Goal: Task Accomplishment & Management: Manage account settings

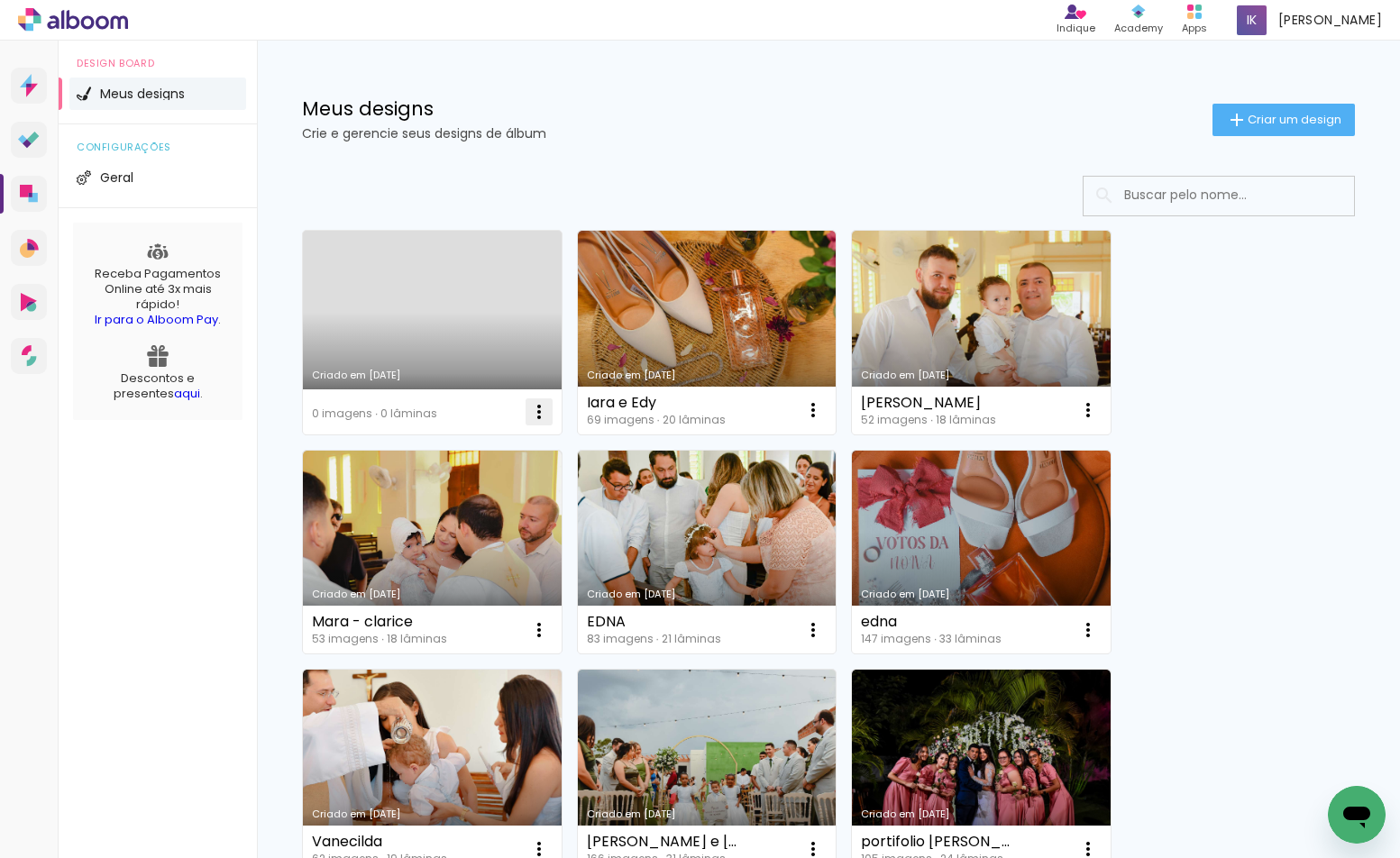
click at [543, 410] on iron-icon at bounding box center [539, 412] width 21 height 21
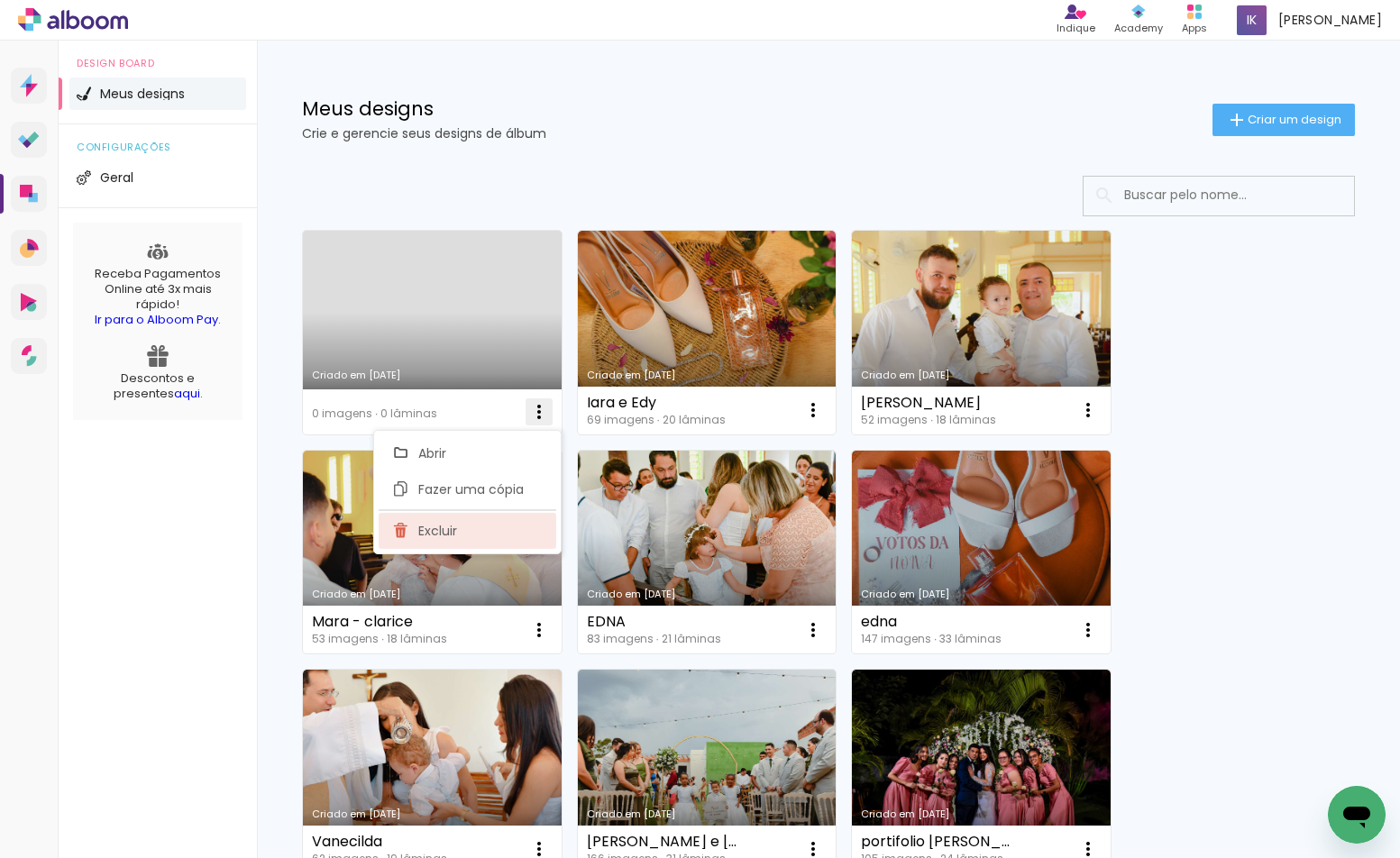
click at [442, 532] on span "Excluir" at bounding box center [438, 530] width 39 height 13
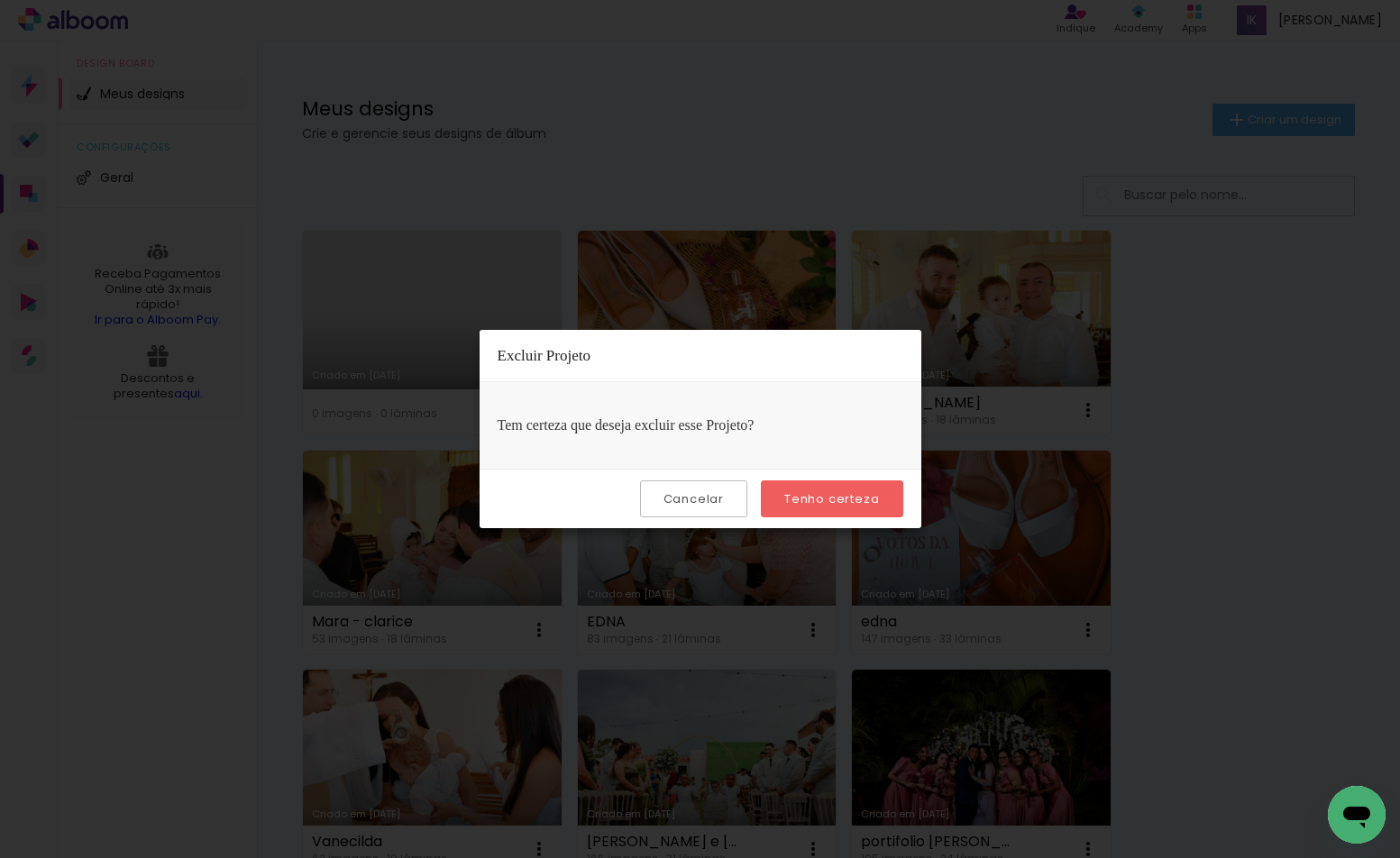
click at [0, 0] on slot "Tenho certeza" at bounding box center [0, 0] width 0 height 0
